Goal: Transaction & Acquisition: Purchase product/service

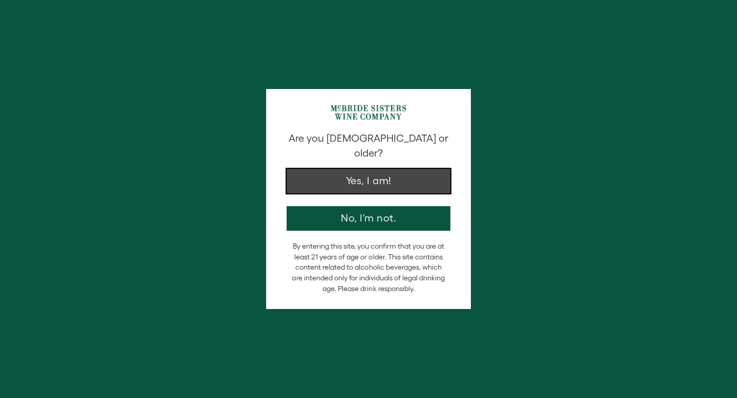
click at [403, 173] on button "Yes, I am!" at bounding box center [369, 181] width 164 height 25
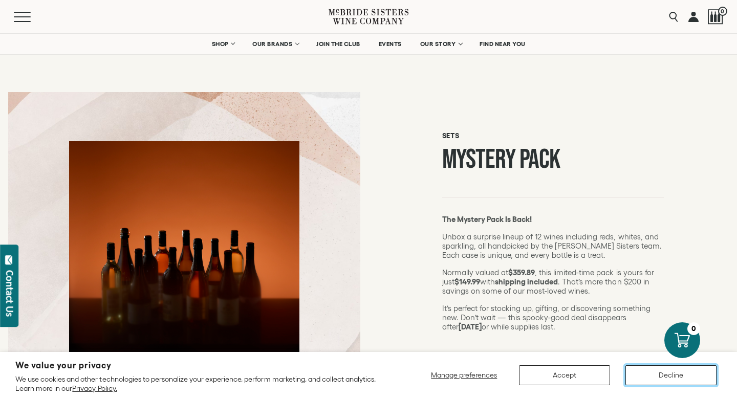
click at [665, 375] on button "Decline" at bounding box center [670, 375] width 91 height 20
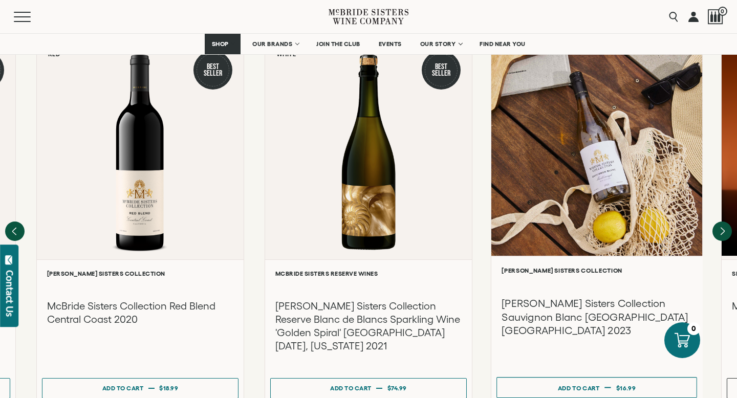
scroll to position [961, 0]
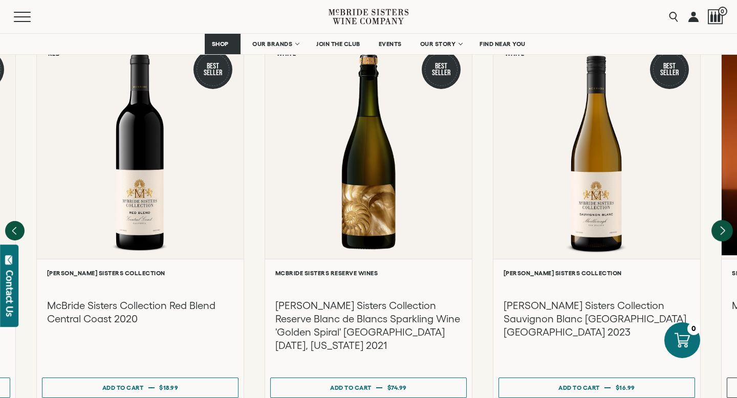
click at [720, 227] on icon "Next" at bounding box center [722, 231] width 4 height 8
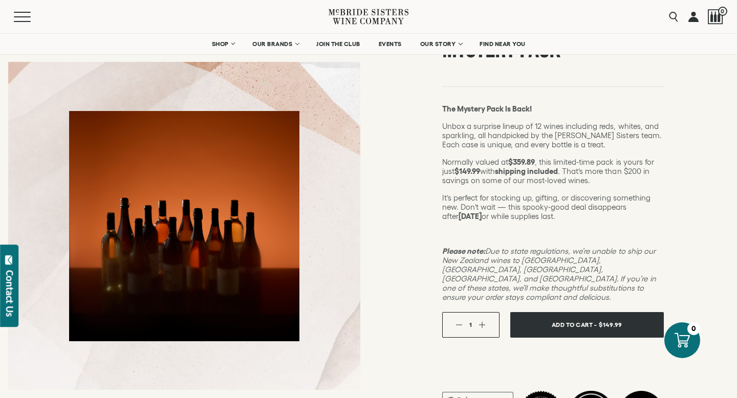
scroll to position [0, 0]
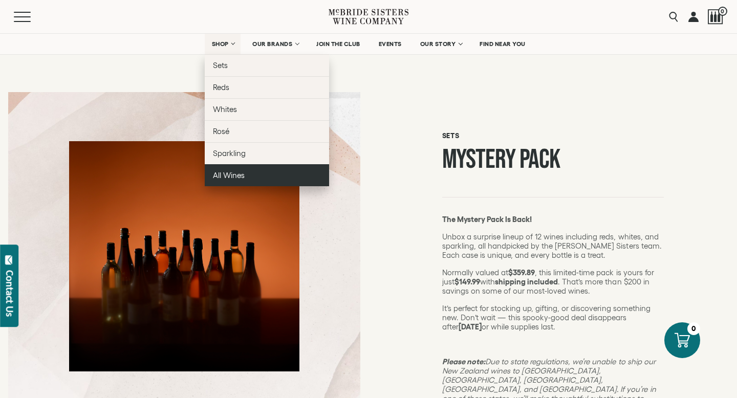
click at [234, 176] on span "All Wines" at bounding box center [229, 175] width 32 height 9
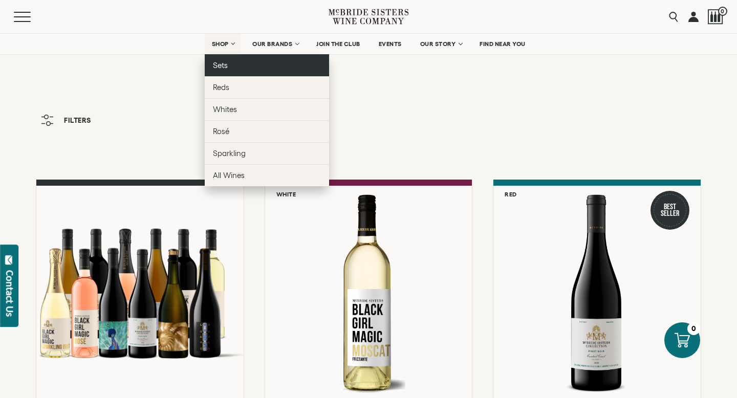
click at [228, 68] on link "Sets" at bounding box center [267, 65] width 124 height 22
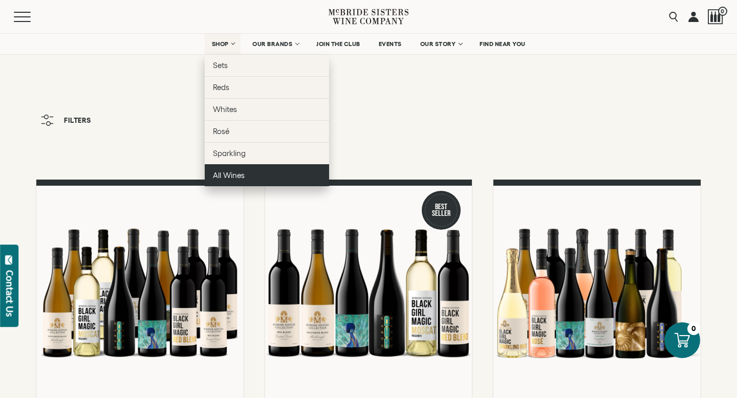
click at [240, 172] on span "All Wines" at bounding box center [229, 175] width 32 height 9
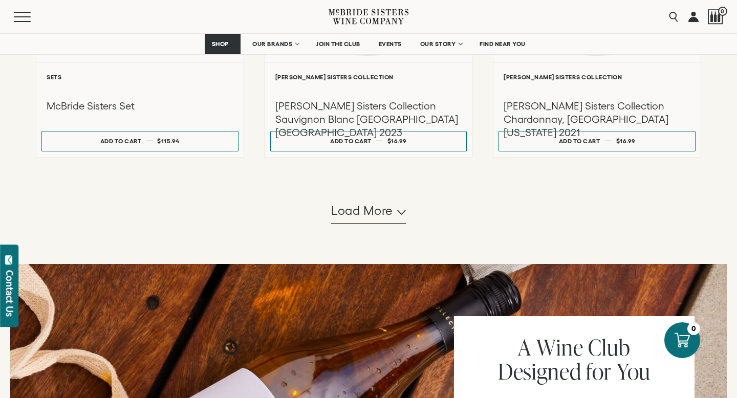
scroll to position [1023, 0]
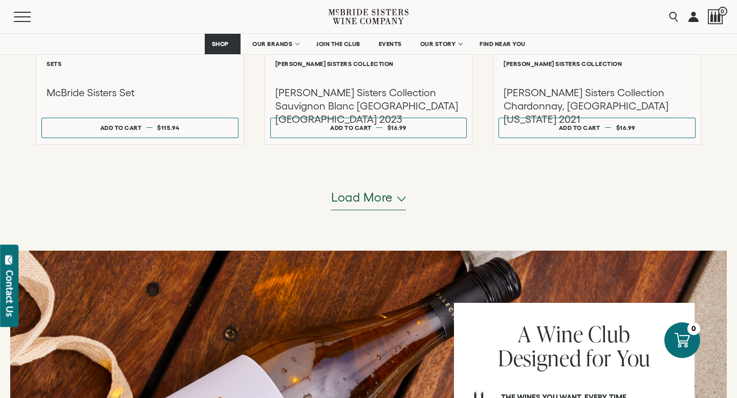
click at [359, 207] on button "Load more" at bounding box center [368, 198] width 75 height 25
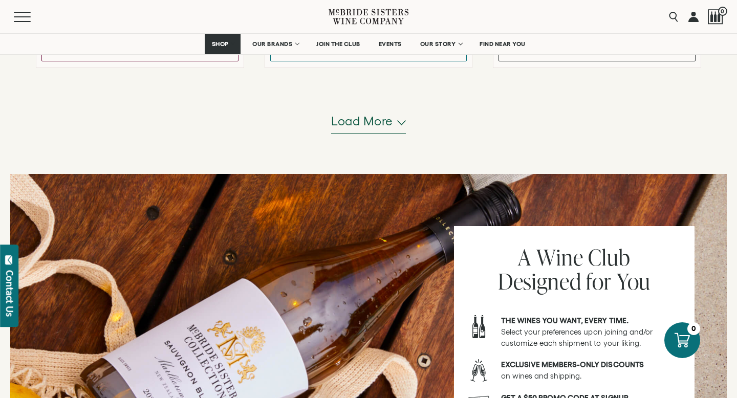
scroll to position [2138, 0]
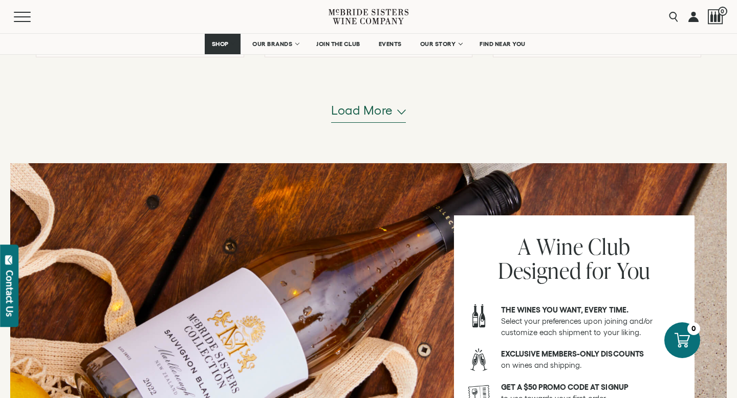
click at [378, 115] on span "Load more" at bounding box center [362, 110] width 62 height 17
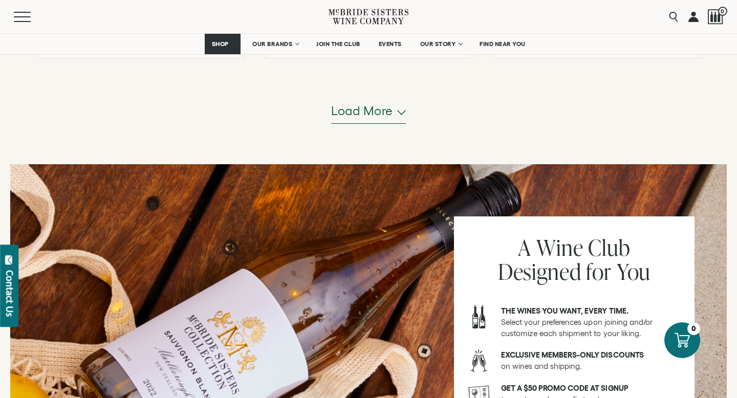
scroll to position [3158, 0]
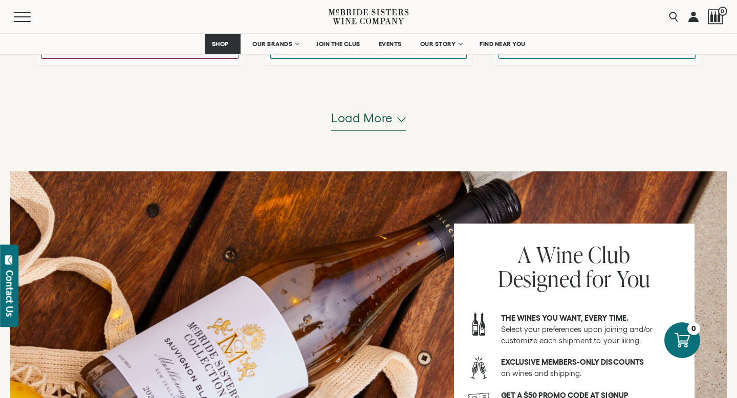
click at [379, 124] on span "Load more" at bounding box center [362, 117] width 62 height 17
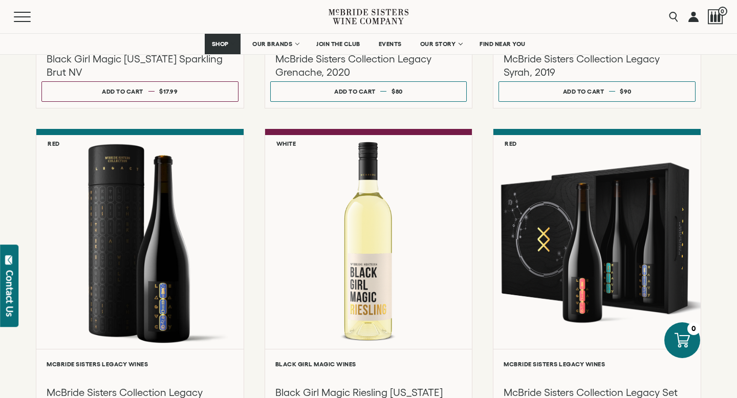
scroll to position [3082, 0]
